Goal: Browse casually

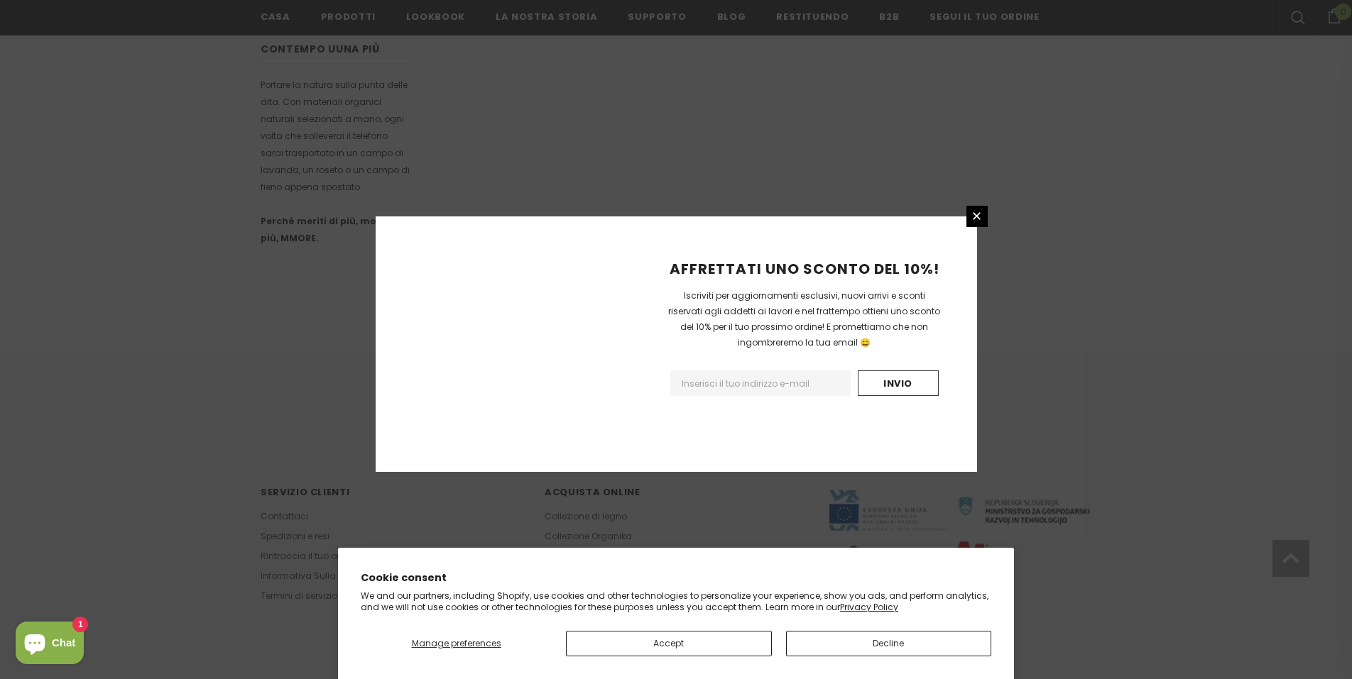
scroll to position [776, 0]
